Goal: Navigation & Orientation: Find specific page/section

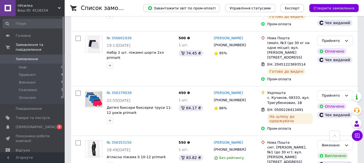
scroll to position [188, 0]
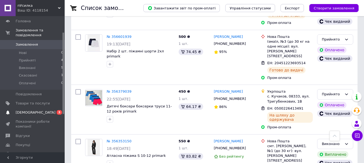
scroll to position [27, 0]
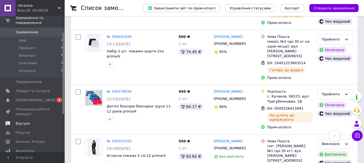
click at [21, 119] on link "Відгуки" at bounding box center [33, 123] width 66 height 9
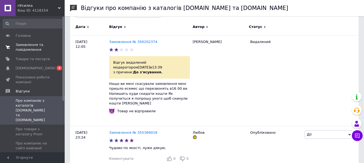
click at [27, 49] on span "Замовлення та повідомлення" at bounding box center [33, 48] width 34 height 10
